Goal: Transaction & Acquisition: Purchase product/service

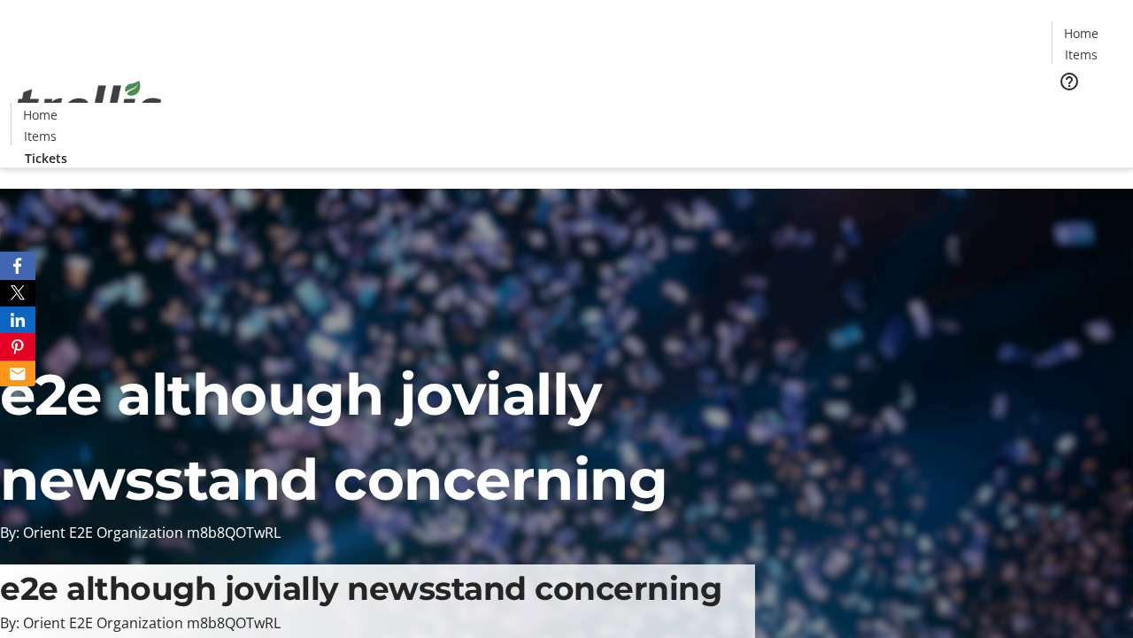
click at [1066, 103] on span "Tickets" at bounding box center [1087, 112] width 43 height 19
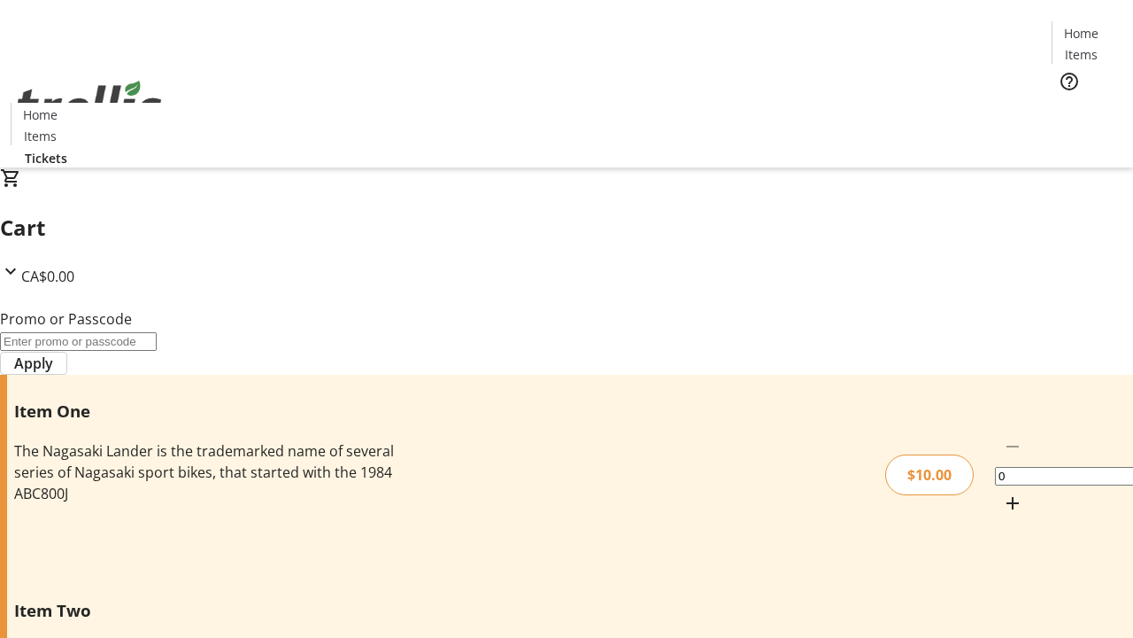
click at [1002, 492] on mat-icon "Increment by one" at bounding box center [1012, 502] width 21 height 21
type input "1"
